Goal: Check status

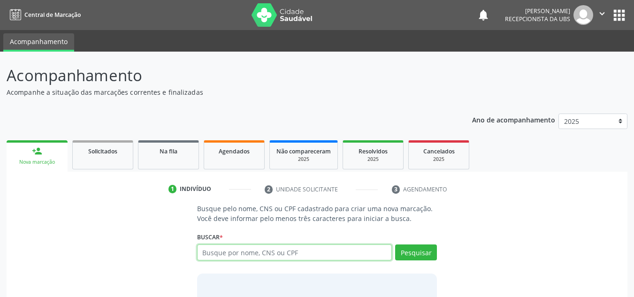
paste input "708003376447020"
type input "708003376447020"
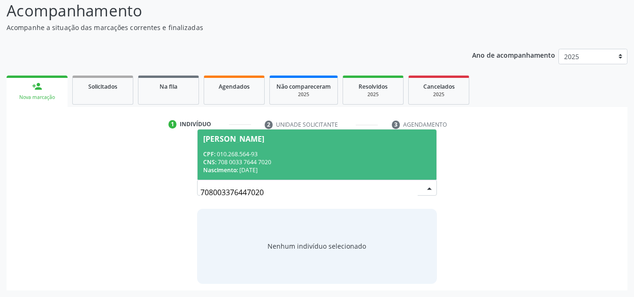
scroll to position [18, 0]
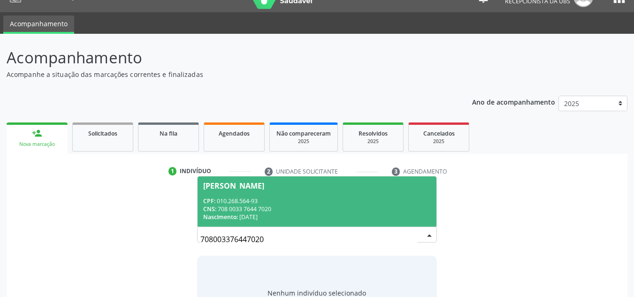
click at [240, 195] on span "[PERSON_NAME] CPF: 010.268.564-93 CNS: 708 0033 7644 7020 Nascimento: [DATE]" at bounding box center [316, 201] width 239 height 50
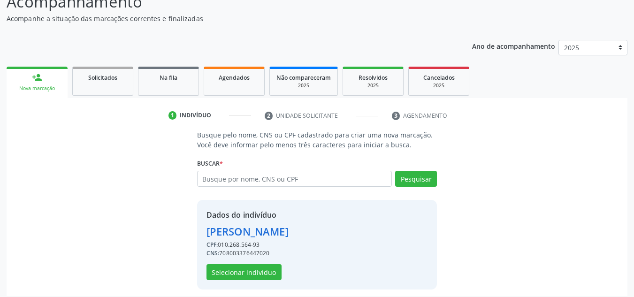
scroll to position [79, 0]
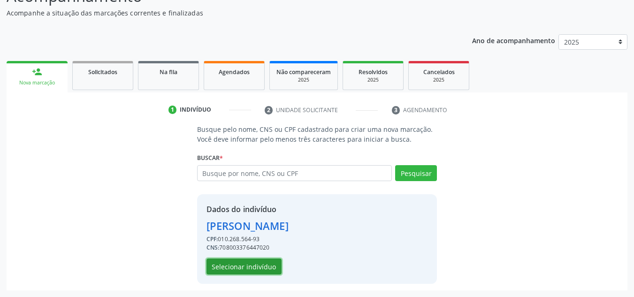
click at [251, 271] on button "Selecionar indivíduo" at bounding box center [243, 266] width 75 height 16
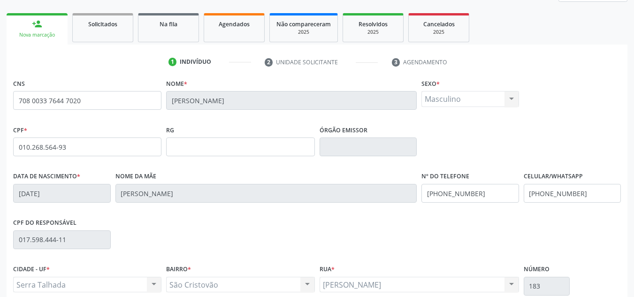
scroll to position [118, 0]
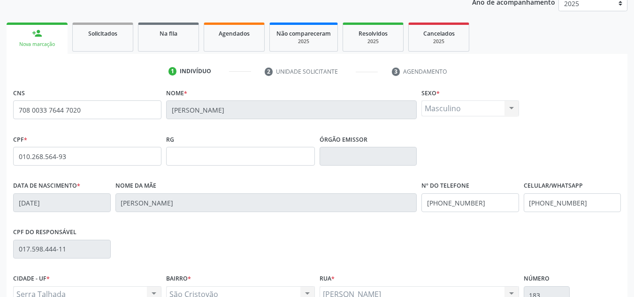
click at [226, 35] on span "Agendados" at bounding box center [234, 34] width 31 height 8
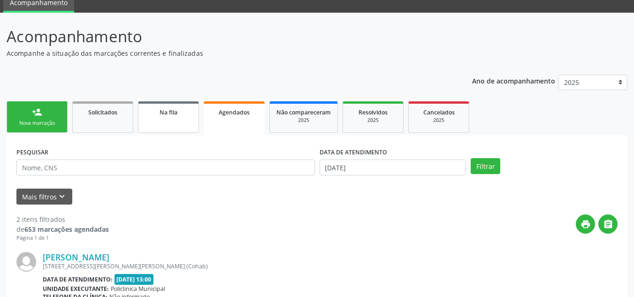
scroll to position [24, 0]
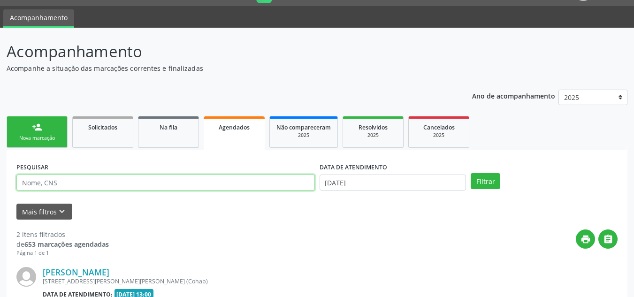
click at [119, 189] on input "text" at bounding box center [165, 182] width 298 height 16
paste input "708003376447020"
type input "708003376447020"
click at [470, 173] on button "Filtrar" at bounding box center [485, 181] width 30 height 16
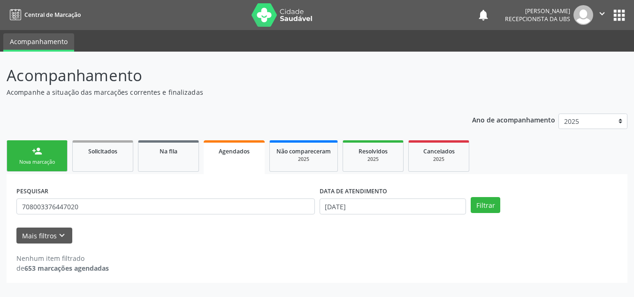
scroll to position [0, 0]
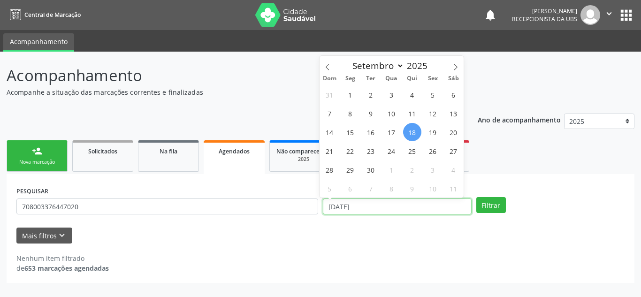
click at [350, 213] on input "[DATE]" at bounding box center [397, 206] width 149 height 16
click at [407, 134] on span "18" at bounding box center [412, 132] width 18 height 18
type input "[DATE]"
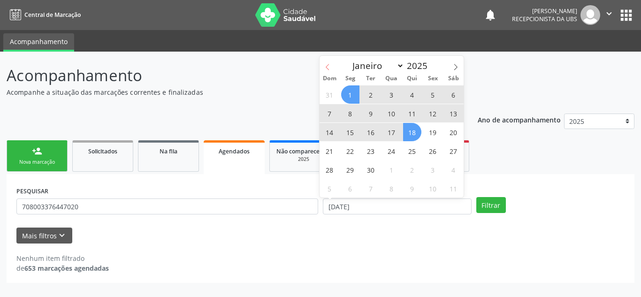
click at [327, 64] on icon at bounding box center [327, 67] width 7 height 7
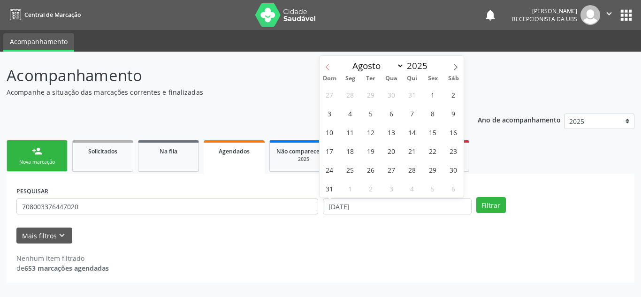
click at [327, 64] on icon at bounding box center [327, 67] width 7 height 7
select select "5"
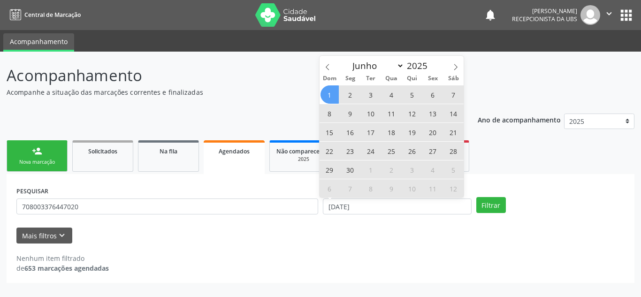
click at [334, 93] on span "1" at bounding box center [329, 94] width 18 height 18
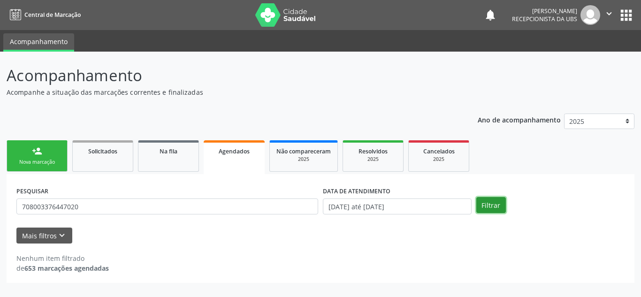
drag, startPoint x: 499, startPoint y: 201, endPoint x: 484, endPoint y: 201, distance: 14.5
click at [498, 201] on button "Filtrar" at bounding box center [491, 205] width 30 height 16
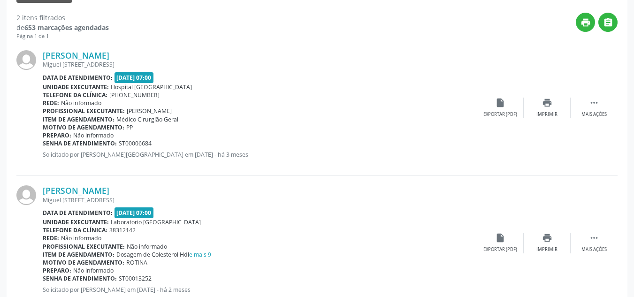
scroll to position [271, 0]
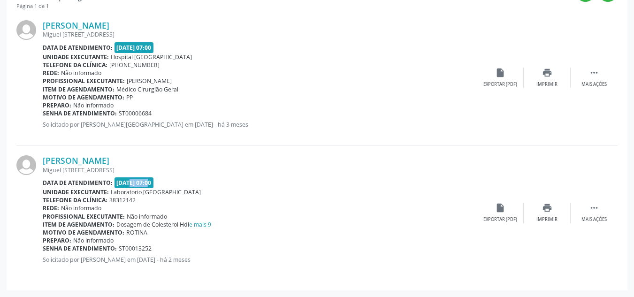
drag, startPoint x: 120, startPoint y: 183, endPoint x: 139, endPoint y: 187, distance: 19.1
click at [139, 187] on span "[DATE] 07:00" at bounding box center [133, 182] width 39 height 11
click at [598, 210] on icon "" at bounding box center [594, 208] width 10 height 10
click at [437, 212] on div "print Imprimir" at bounding box center [453, 213] width 47 height 20
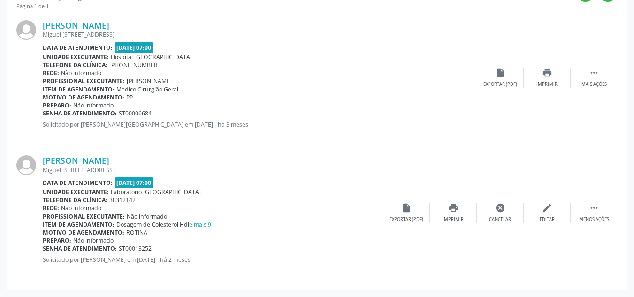
click at [311, 75] on div "Rede: Não informado" at bounding box center [260, 73] width 434 height 8
drag, startPoint x: 176, startPoint y: 44, endPoint x: 320, endPoint y: 290, distance: 285.4
click at [193, 91] on div "[PERSON_NAME] [PERSON_NAME][STREET_ADDRESS] Data de atendimento: [DATE] 07:00 U…" at bounding box center [260, 77] width 434 height 115
click at [88, 106] on span "Não informado" at bounding box center [93, 105] width 40 height 8
